Goal: Navigation & Orientation: Find specific page/section

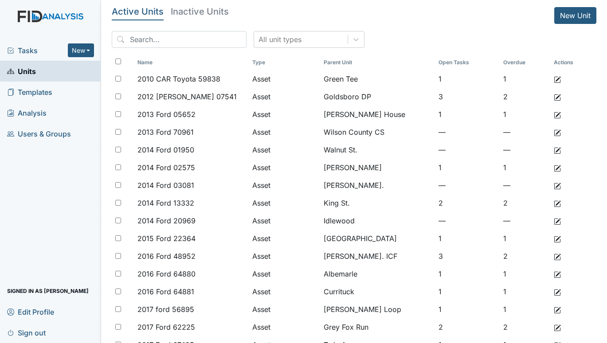
click at [24, 43] on div "Tasks New Form Inspection Document Bundle" at bounding box center [50, 50] width 101 height 21
click at [21, 51] on span "Tasks" at bounding box center [37, 50] width 61 height 11
click at [19, 51] on span "Tasks" at bounding box center [37, 50] width 61 height 11
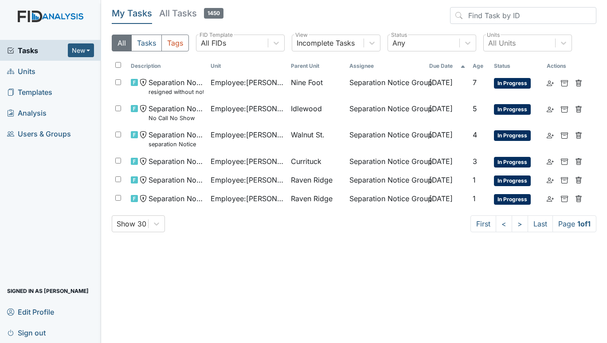
click at [19, 69] on span "Units" at bounding box center [21, 71] width 28 height 14
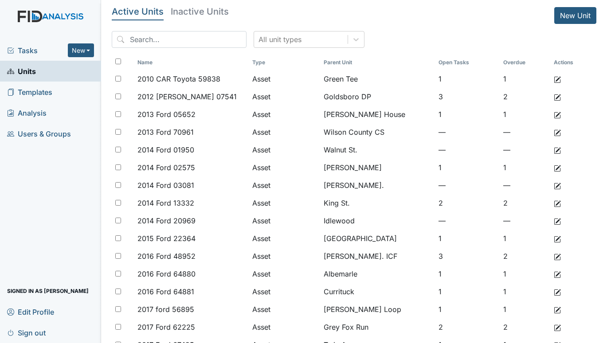
click at [31, 48] on span "Tasks" at bounding box center [37, 50] width 61 height 11
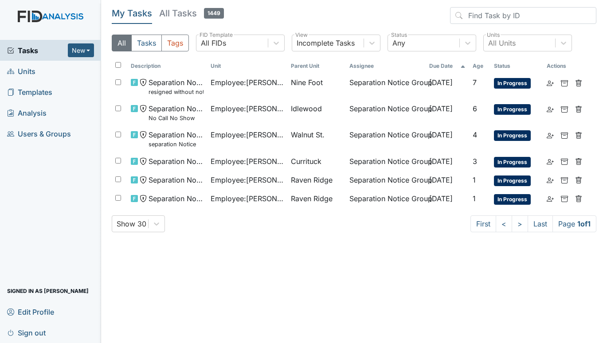
click at [19, 70] on span "Units" at bounding box center [21, 71] width 28 height 14
